Goal: Task Accomplishment & Management: Complete application form

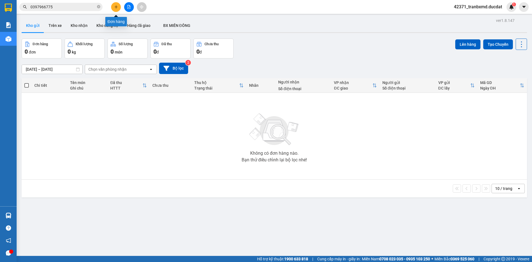
click at [112, 7] on button at bounding box center [116, 7] width 10 height 10
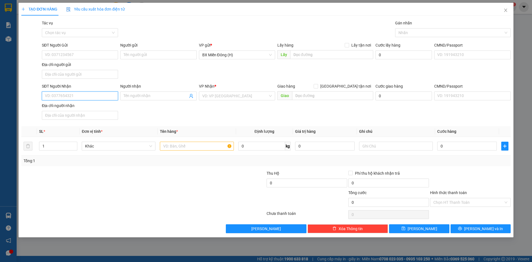
click at [80, 94] on input "SĐT Người Nhận" at bounding box center [80, 95] width 76 height 9
click at [79, 58] on input "SĐT Người Gửi" at bounding box center [80, 54] width 76 height 9
type input "0972031145"
click at [95, 98] on input "SĐT Người Nhận" at bounding box center [80, 95] width 76 height 9
type input "0967799277"
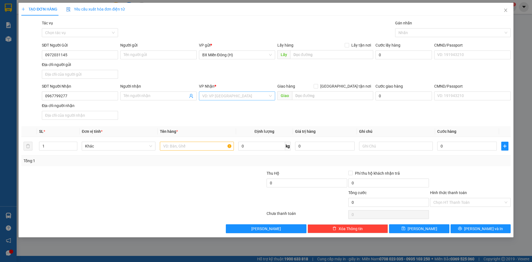
click at [205, 94] on input "search" at bounding box center [235, 96] width 66 height 8
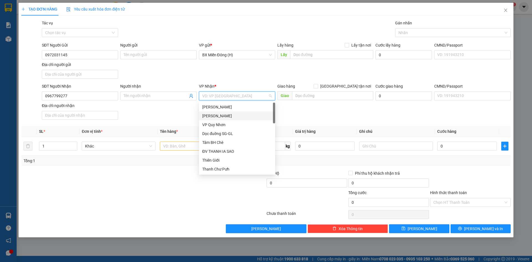
click at [217, 114] on div "[PERSON_NAME]" at bounding box center [237, 116] width 70 height 6
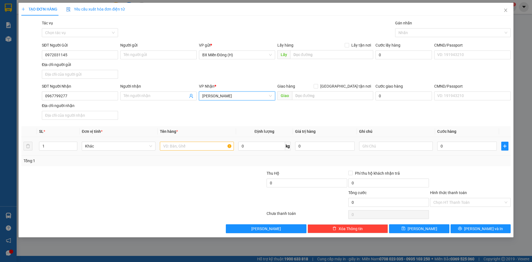
click at [183, 150] on div at bounding box center [197, 145] width 74 height 11
click at [182, 149] on input "text" at bounding box center [197, 146] width 74 height 9
type input "1 HS CC"
click at [468, 144] on input "0" at bounding box center [467, 146] width 60 height 9
type input "003"
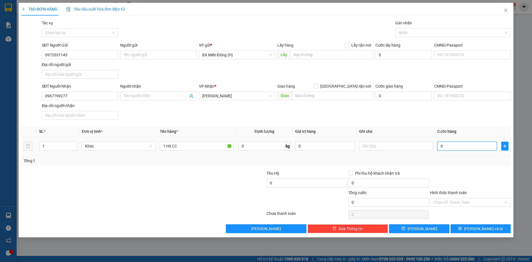
type input "3"
type input "0.030"
type input "30"
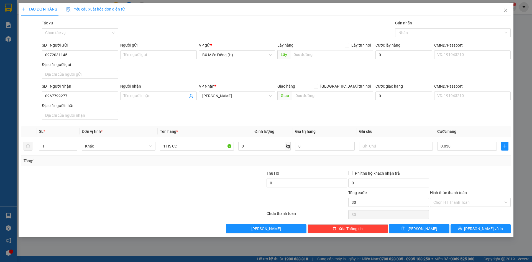
type input "30.000"
click at [470, 164] on div "Tổng: 1" at bounding box center [265, 160] width 489 height 11
click at [482, 227] on span "[PERSON_NAME] và In" at bounding box center [483, 229] width 39 height 6
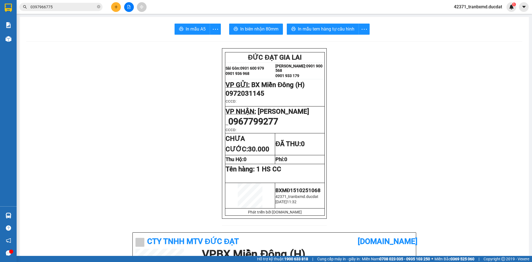
click at [120, 7] on button at bounding box center [116, 7] width 10 height 10
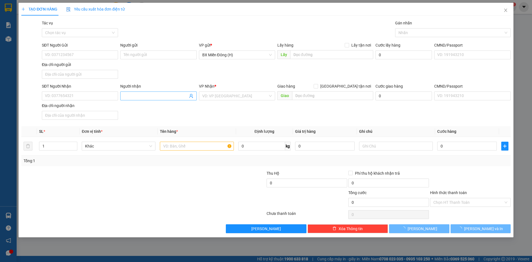
click at [132, 97] on input "Người nhận" at bounding box center [156, 96] width 64 height 6
type input "DUY TÀI"
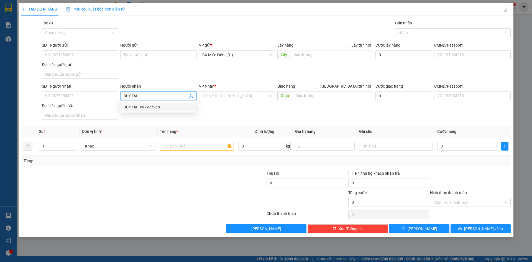
click at [162, 107] on div "DUY TÀI - 0979772681" at bounding box center [159, 107] width 70 height 6
type input "0979772681"
type input "DUY TÀI"
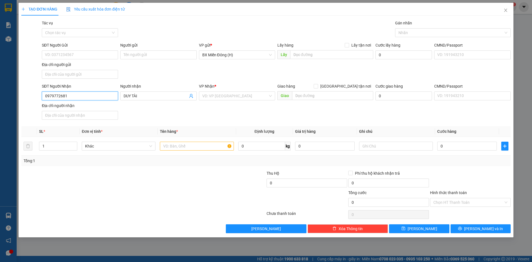
click at [88, 96] on input "0979772681" at bounding box center [80, 95] width 76 height 9
type input "0979772681"
click at [88, 103] on div "0979772681 - [PERSON_NAME]" at bounding box center [80, 107] width 76 height 9
click at [190, 143] on input "text" at bounding box center [197, 146] width 74 height 9
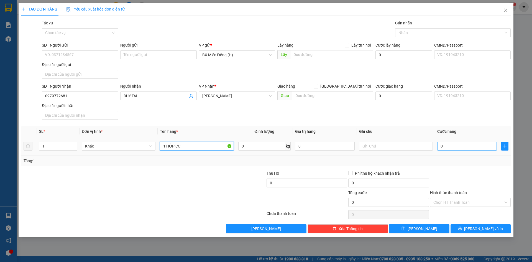
type input "1 HỘP CC"
click at [482, 143] on input "0" at bounding box center [467, 146] width 60 height 9
type input "003"
type input "3"
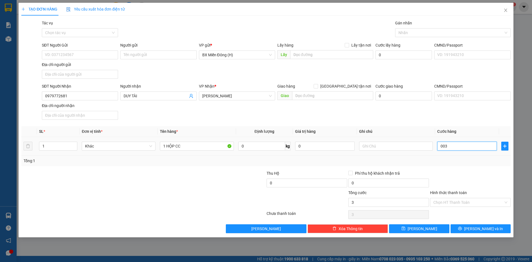
type input "0.030"
type input "30"
type input "30.000"
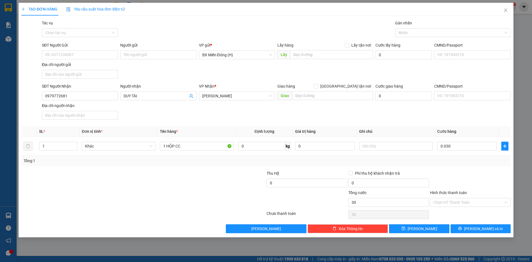
type input "30.000"
click at [489, 168] on div "Transit Pickup Surcharge Ids Transit Deliver Surcharge Ids Transit Deliver Surc…" at bounding box center [265, 126] width 489 height 213
click at [471, 224] on button "[PERSON_NAME] và In" at bounding box center [481, 228] width 60 height 9
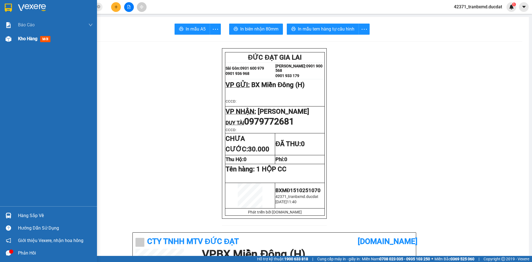
click at [28, 41] on span "Kho hàng" at bounding box center [27, 38] width 19 height 5
